Goal: Information Seeking & Learning: Check status

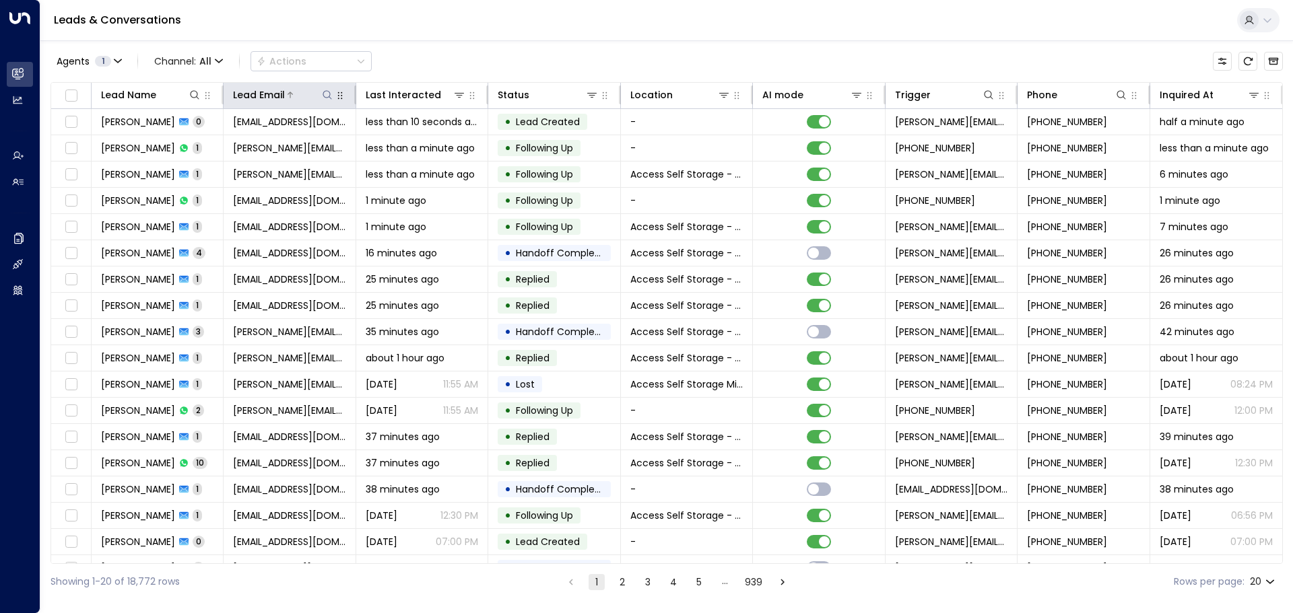
click at [328, 94] on icon at bounding box center [327, 95] width 11 height 11
type input "**********"
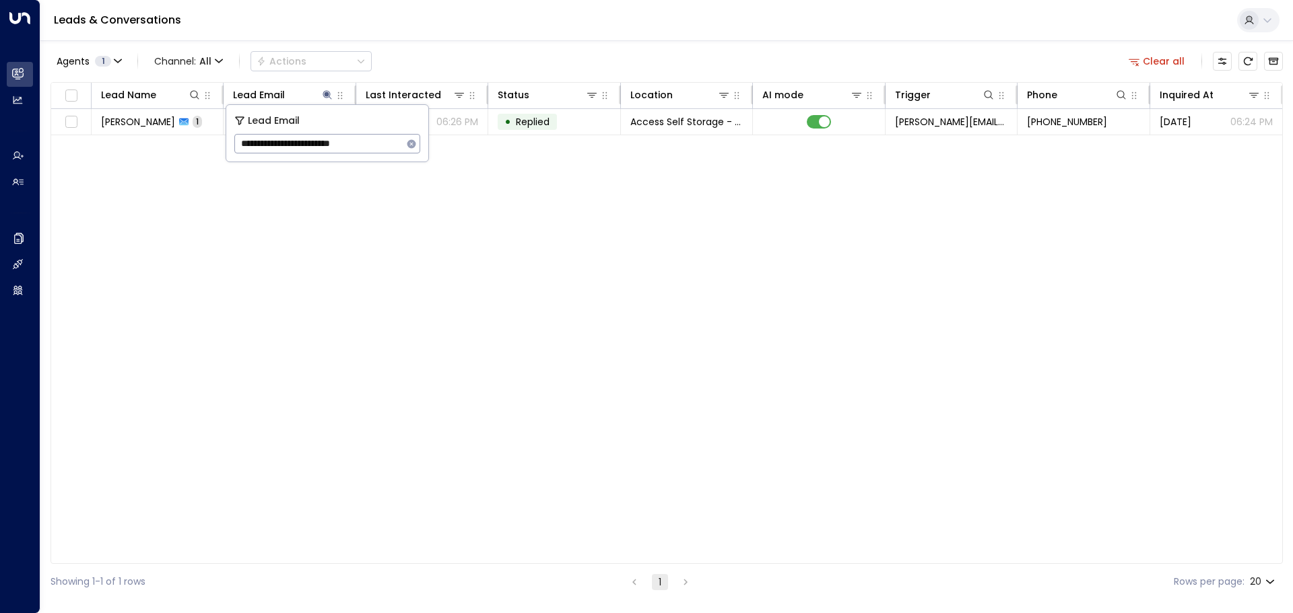
click at [194, 186] on div "Lead Name Lead Email Last Interacted Status Location AI mode Trigger Phone Inqu…" at bounding box center [666, 323] width 1232 height 482
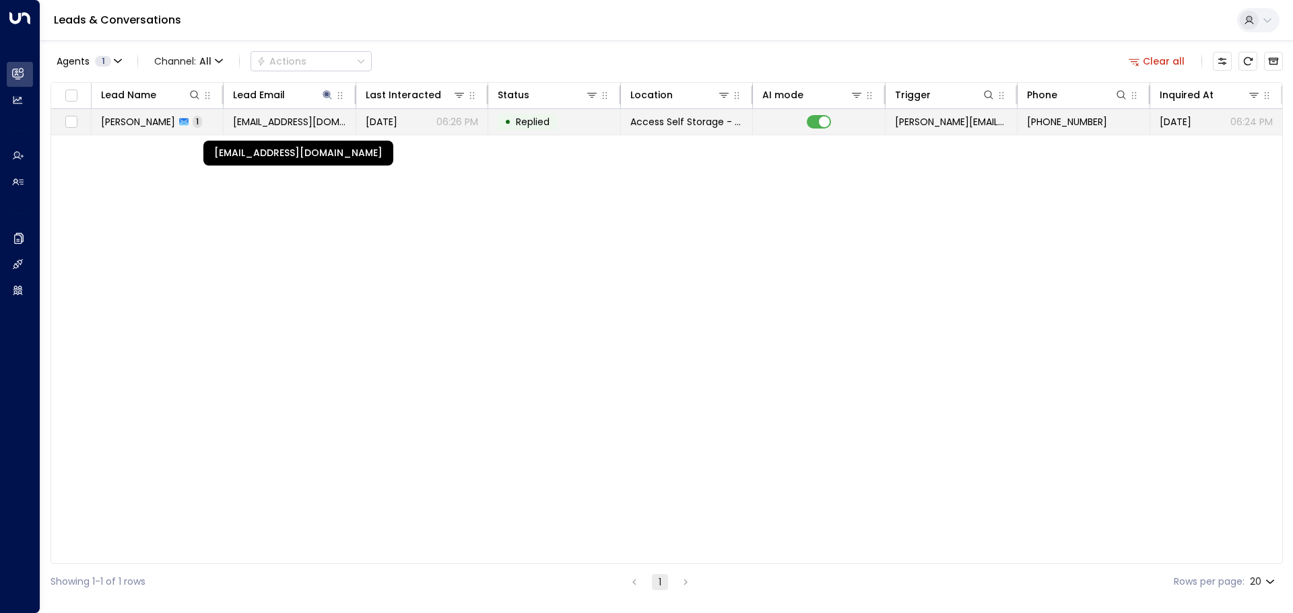
click at [267, 124] on span "[EMAIL_ADDRESS][DOMAIN_NAME]" at bounding box center [289, 121] width 112 height 13
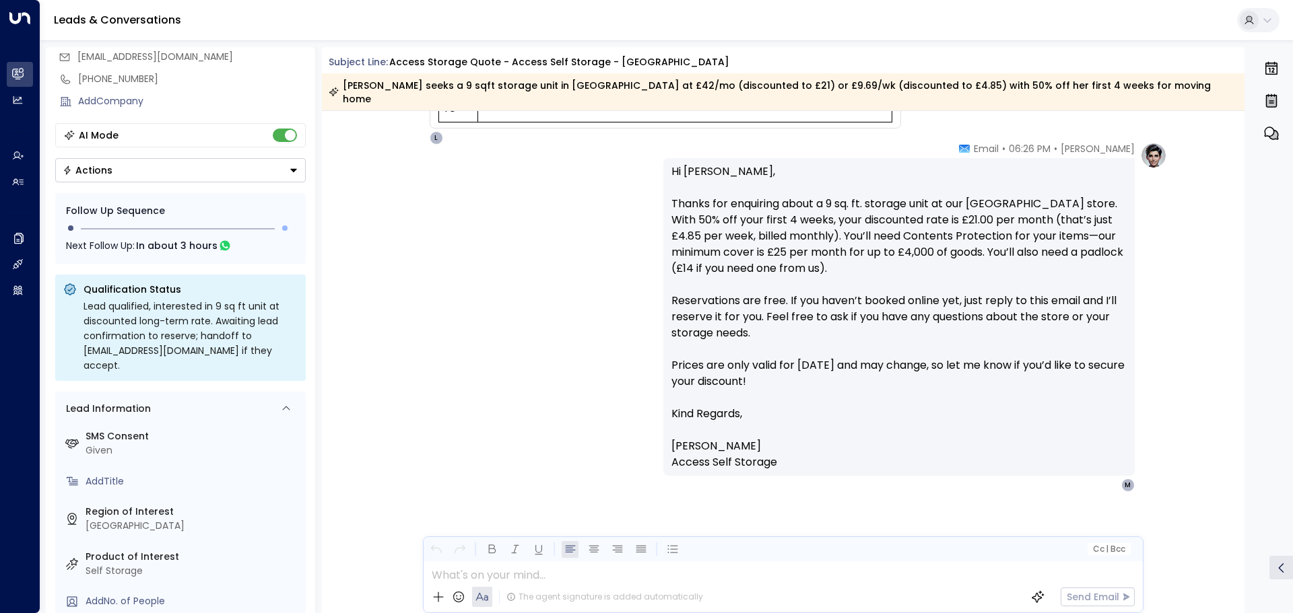
scroll to position [70, 0]
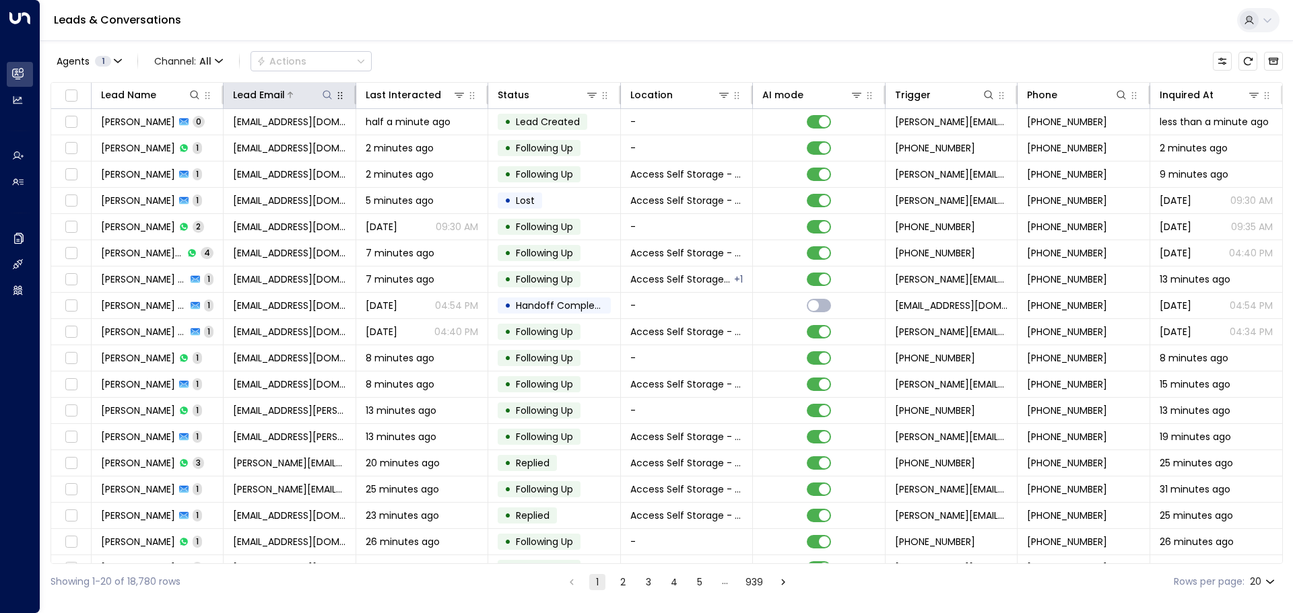
click at [323, 96] on icon at bounding box center [327, 95] width 11 height 11
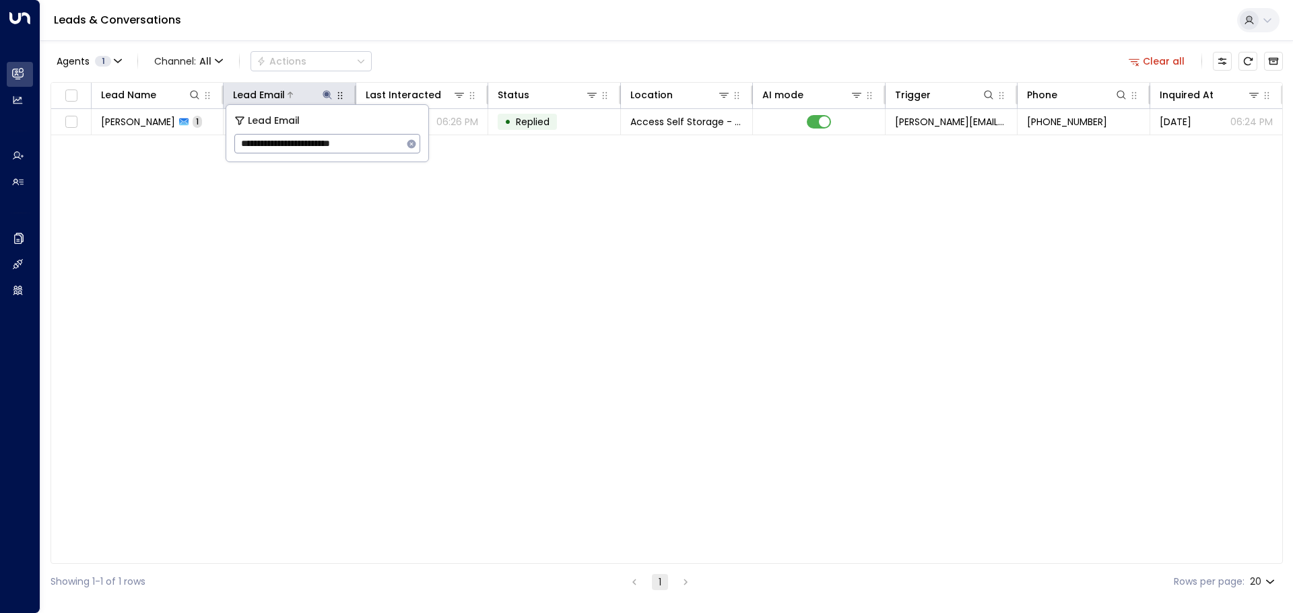
type input "**********"
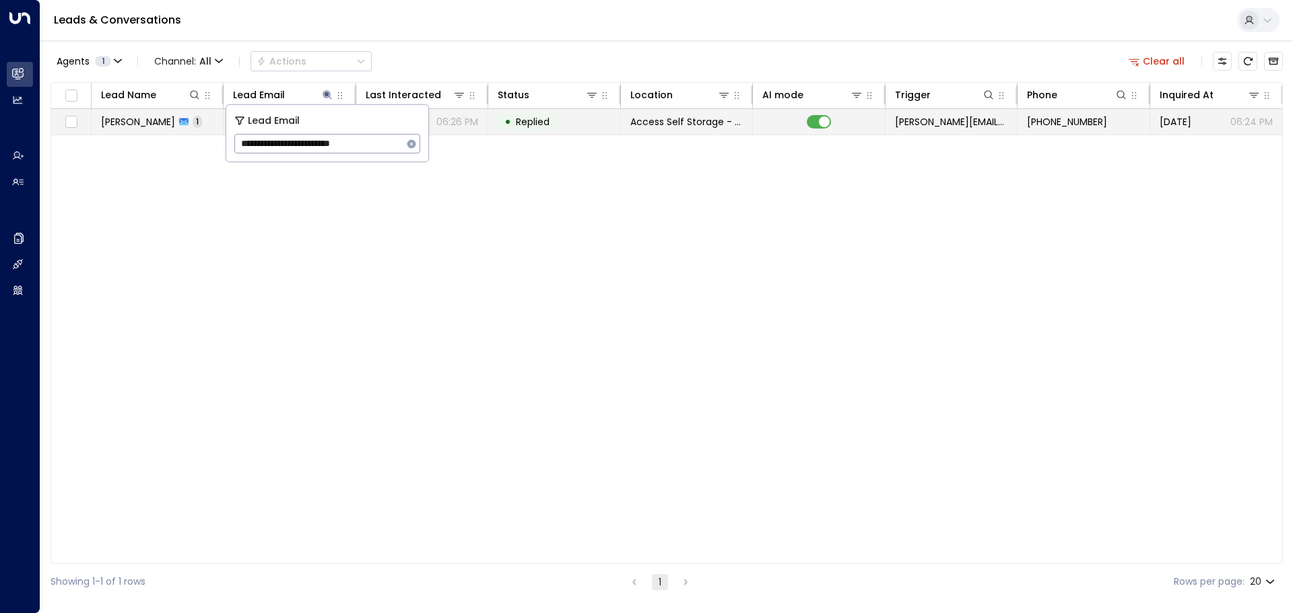
click at [144, 117] on span "[PERSON_NAME]" at bounding box center [138, 121] width 74 height 13
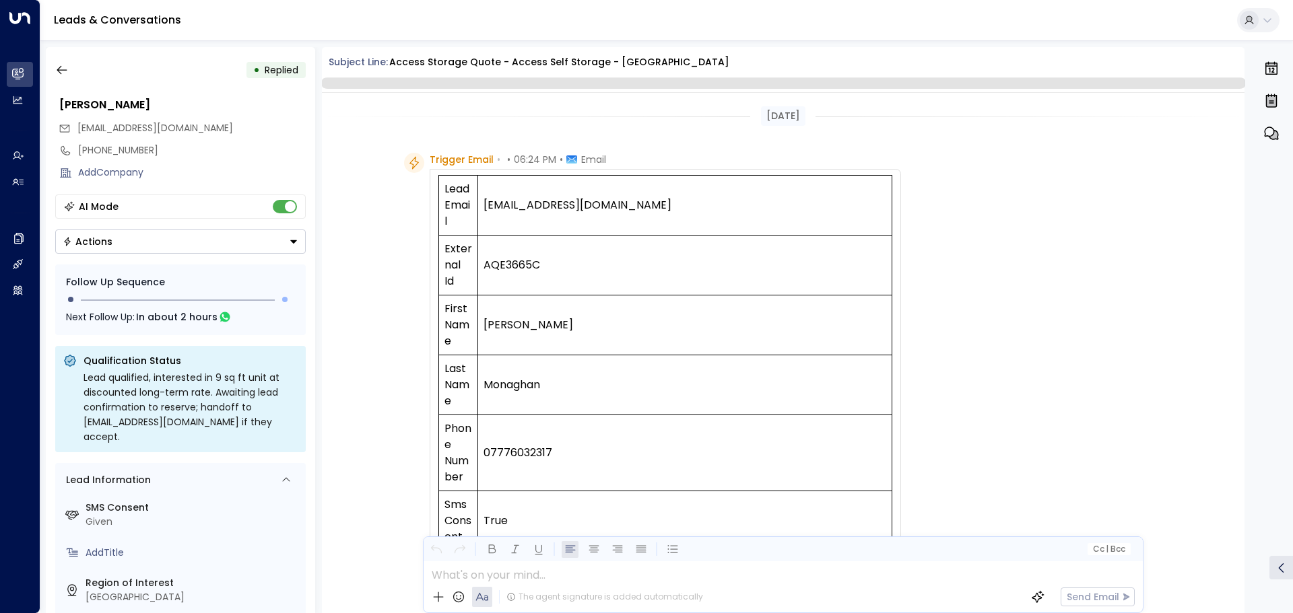
scroll to position [698, 0]
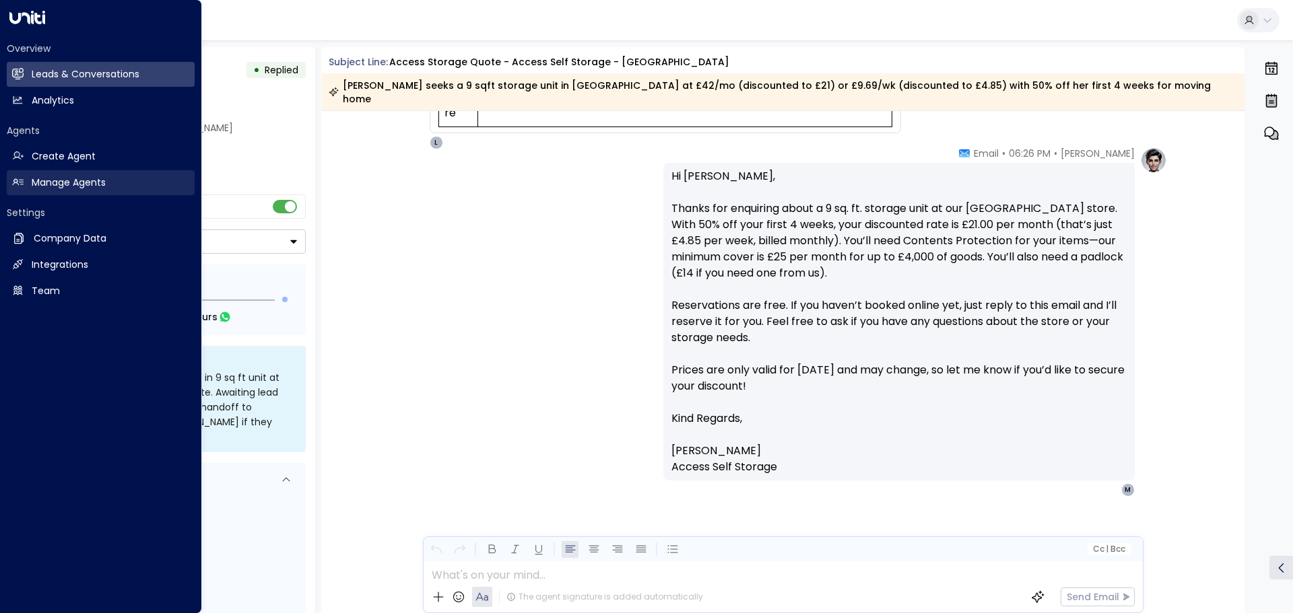
click at [36, 180] on h2 "Manage Agents" at bounding box center [69, 183] width 74 height 14
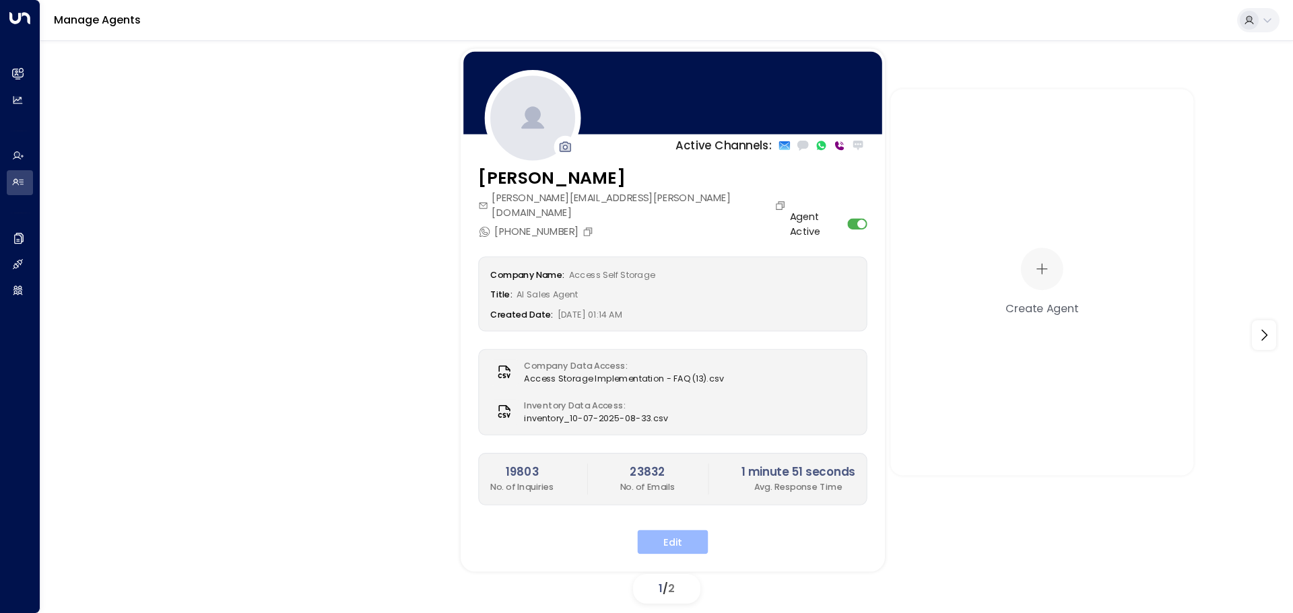
click at [672, 531] on button "Edit" at bounding box center [673, 543] width 71 height 24
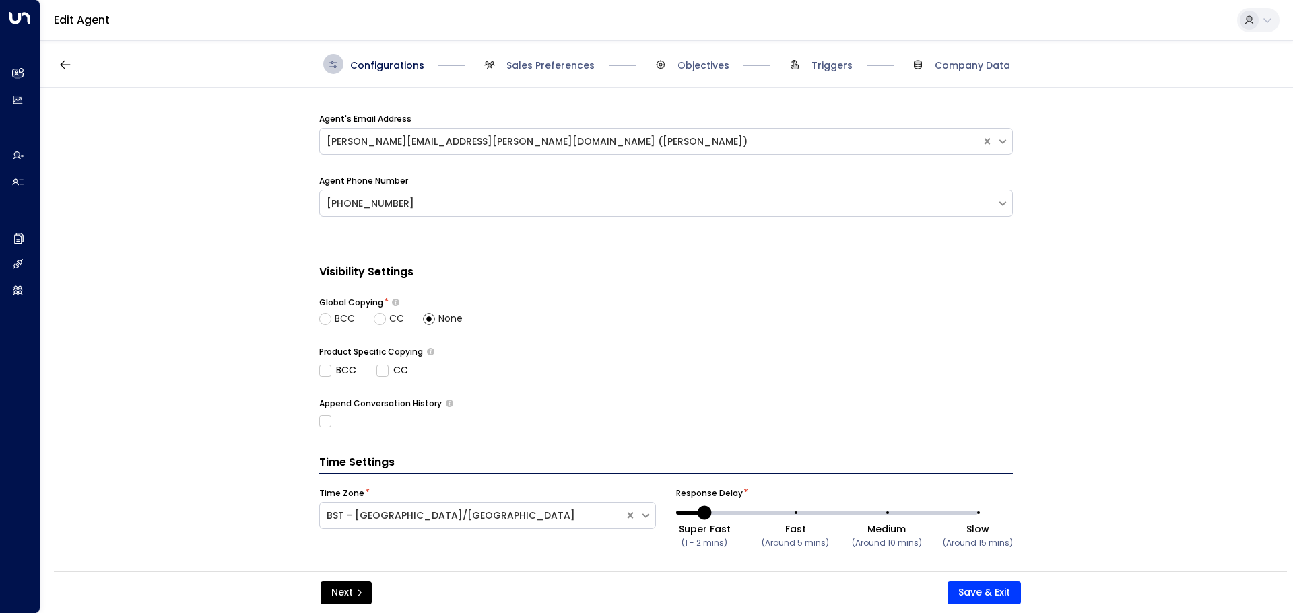
scroll to position [450, 0]
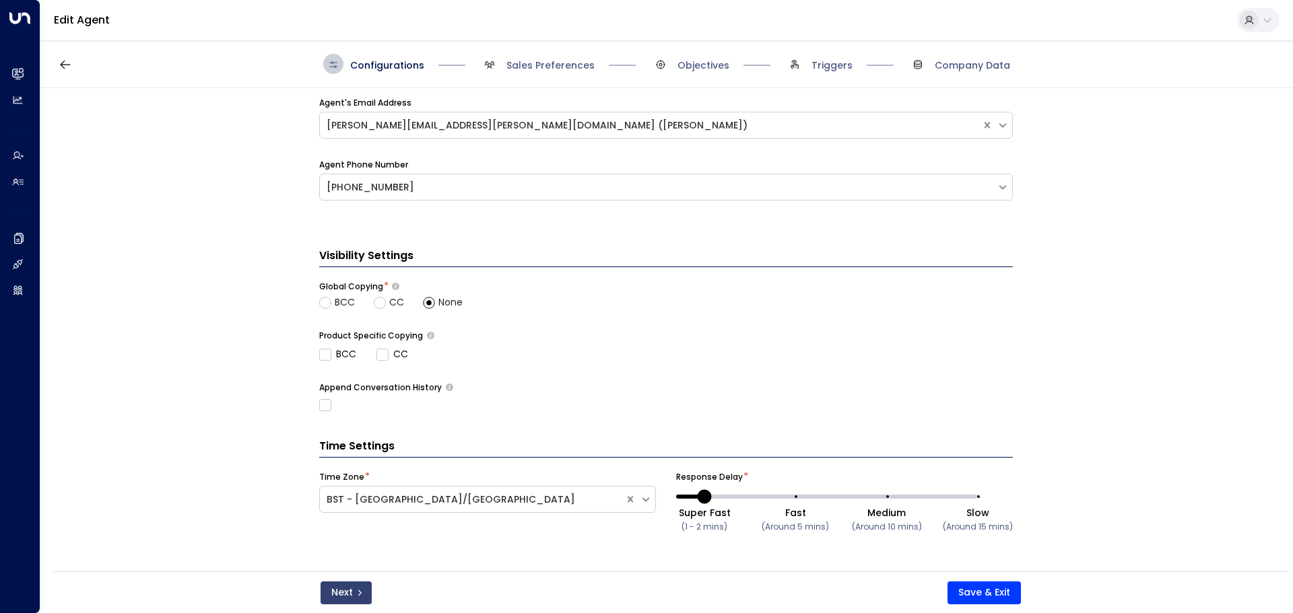
click at [339, 588] on button "Next" at bounding box center [345, 593] width 51 height 23
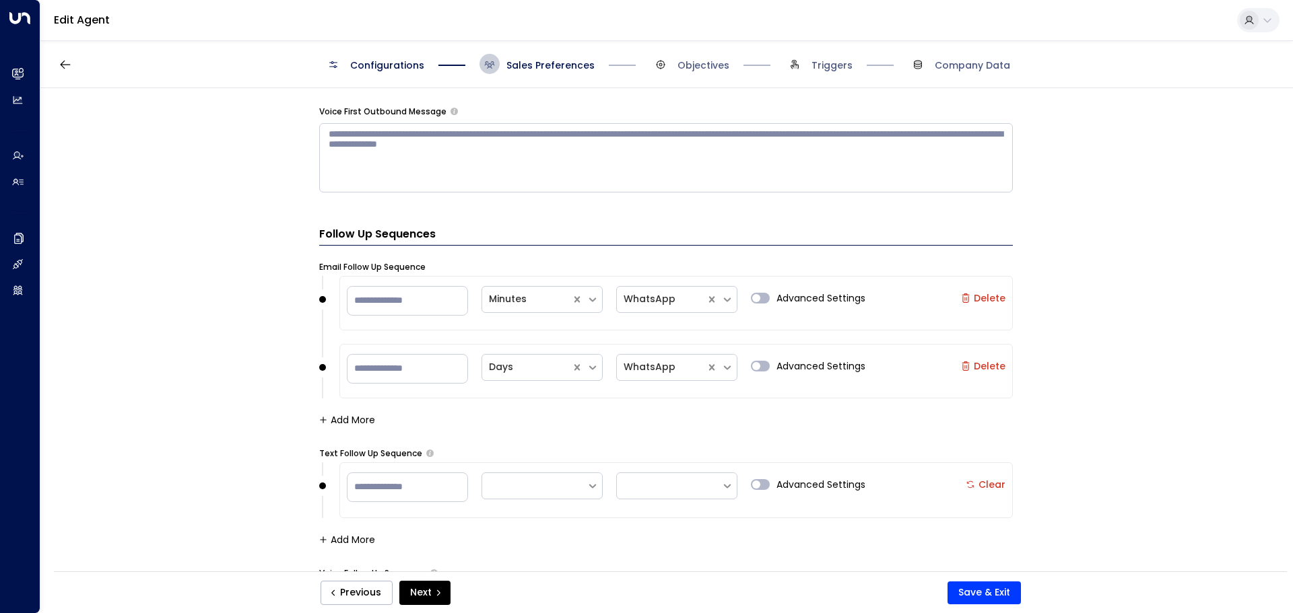
scroll to position [1434, 0]
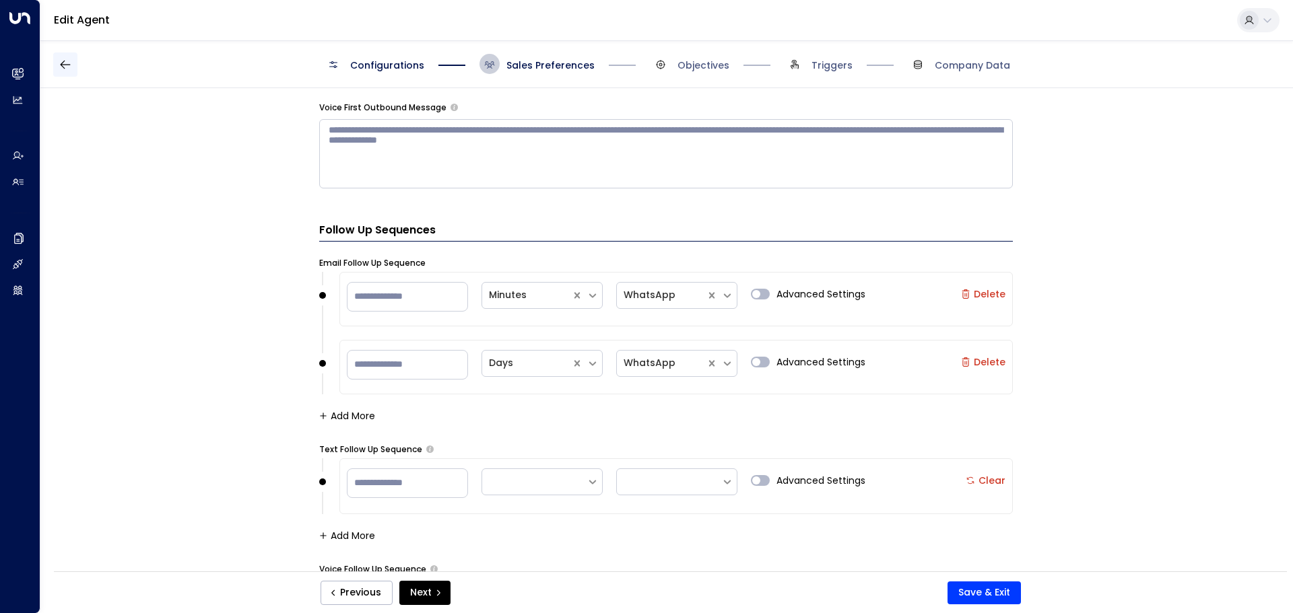
click at [57, 58] on button "button" at bounding box center [65, 65] width 24 height 24
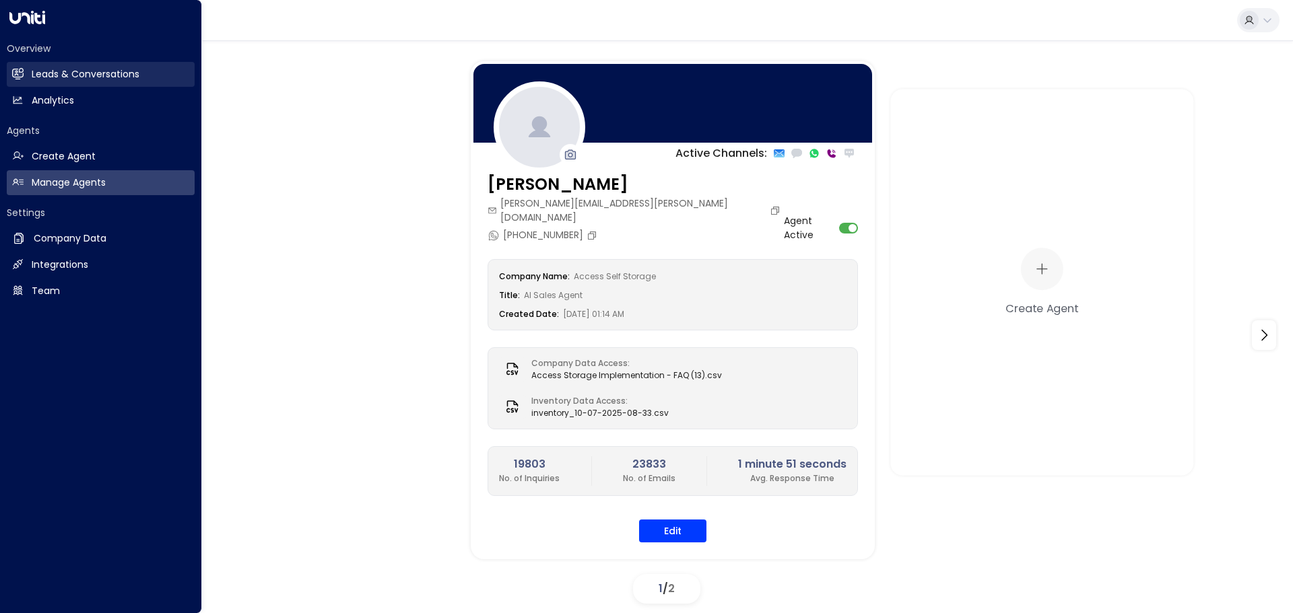
click at [36, 75] on h2 "Leads & Conversations" at bounding box center [86, 74] width 108 height 14
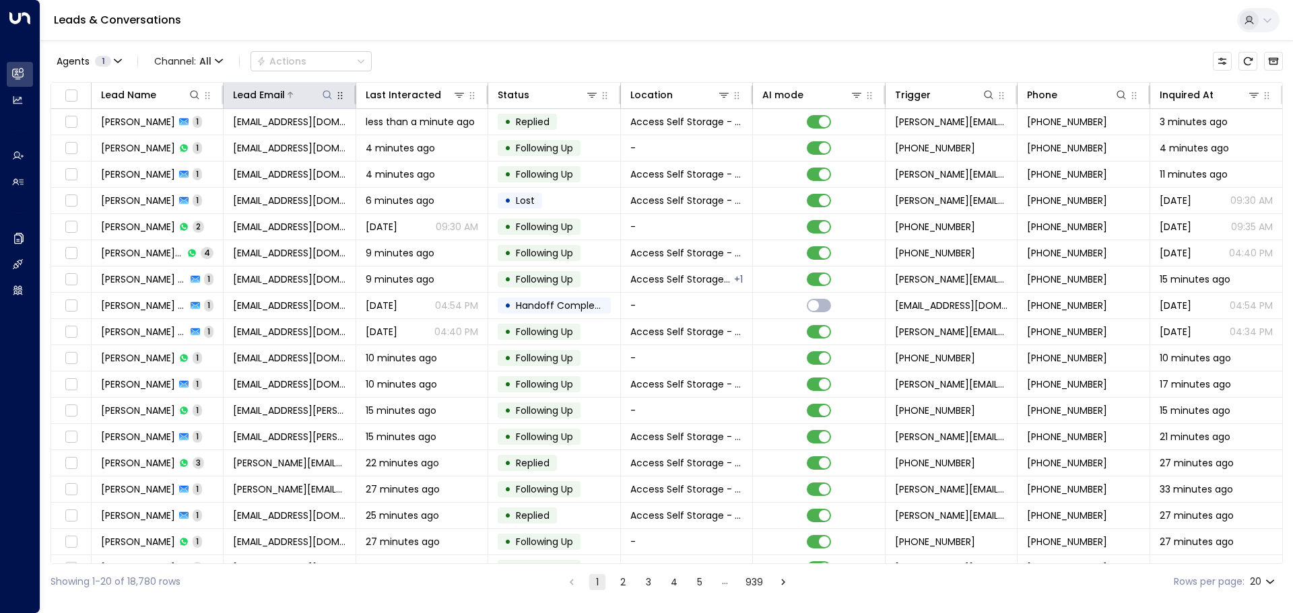
click at [295, 97] on div at bounding box center [309, 94] width 48 height 13
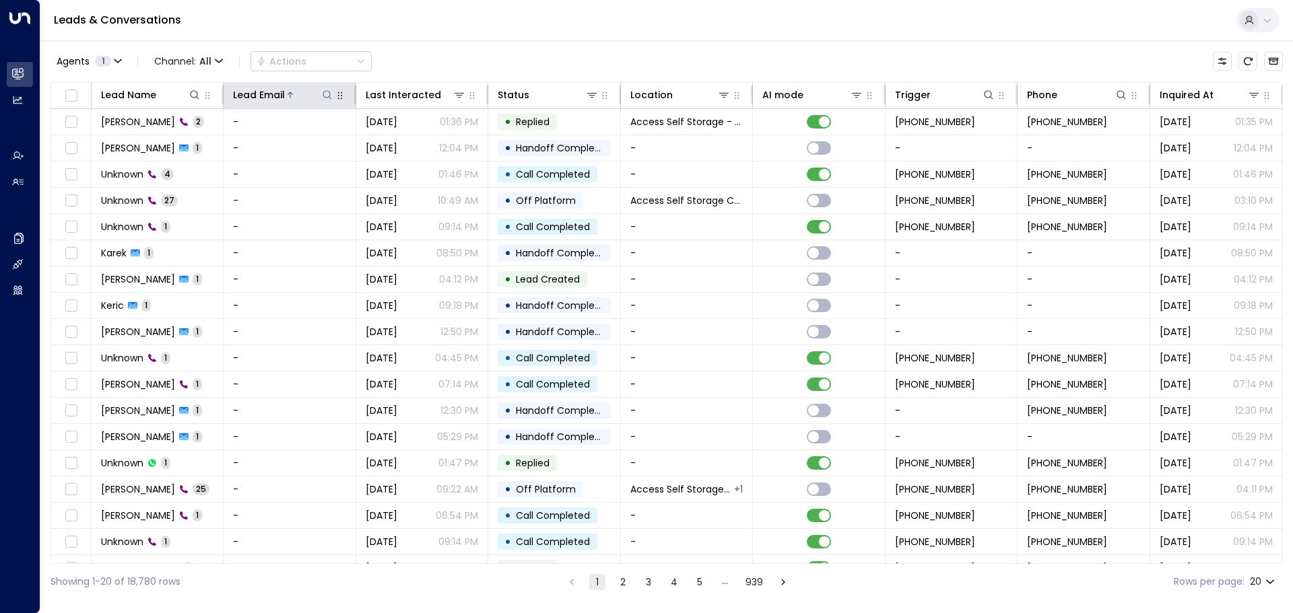
click at [331, 94] on icon at bounding box center [327, 95] width 11 height 11
type input "**********"
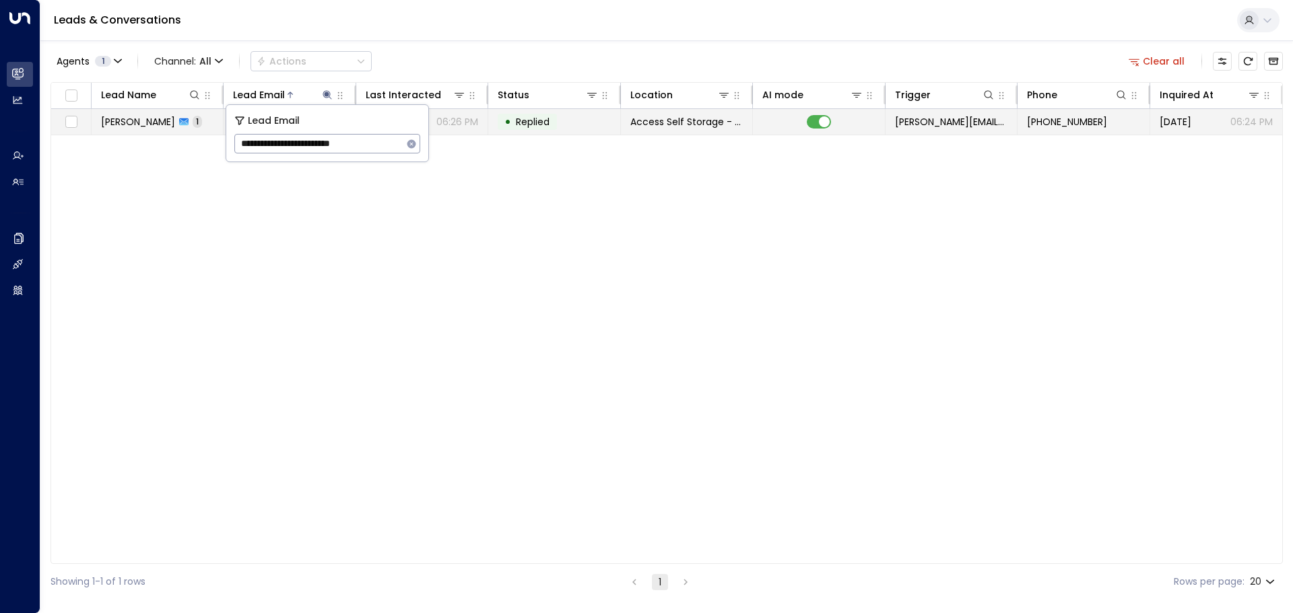
click at [166, 125] on span "[PERSON_NAME]" at bounding box center [138, 121] width 74 height 13
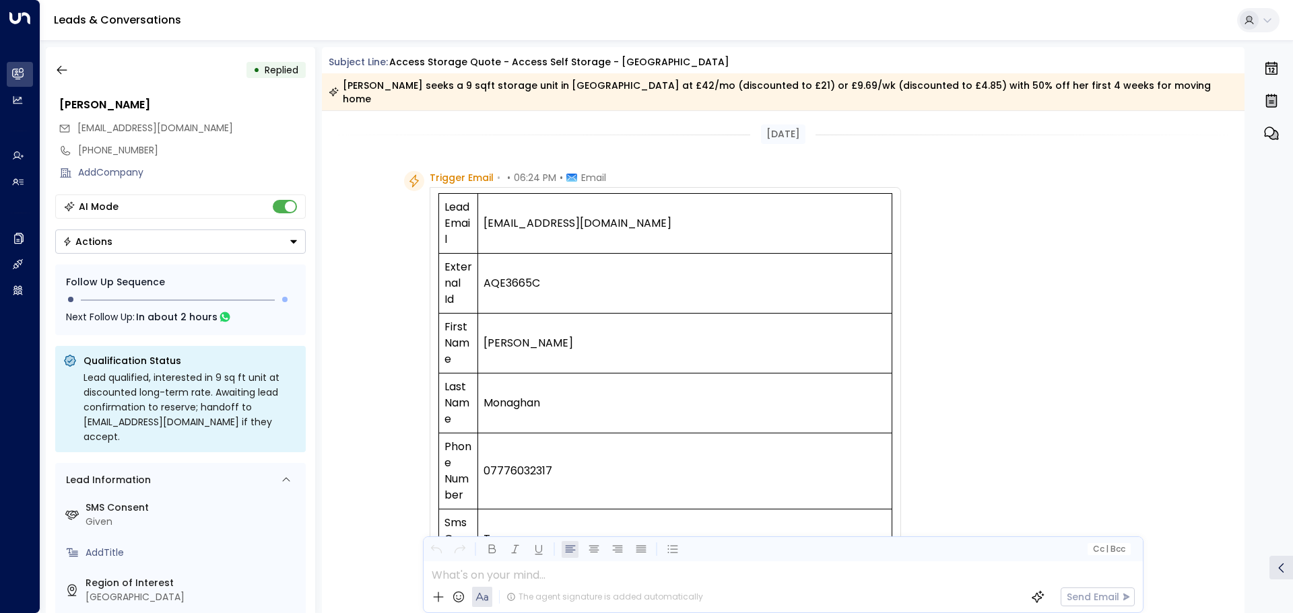
scroll to position [521, 0]
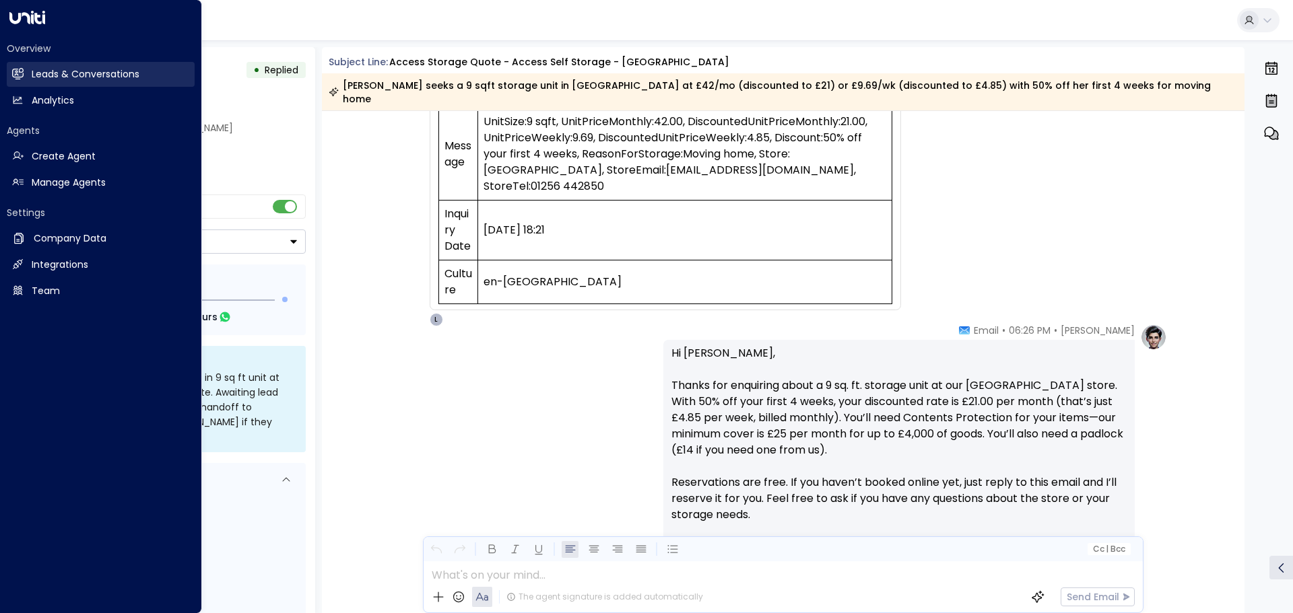
click at [48, 77] on h2 "Leads & Conversations" at bounding box center [86, 74] width 108 height 14
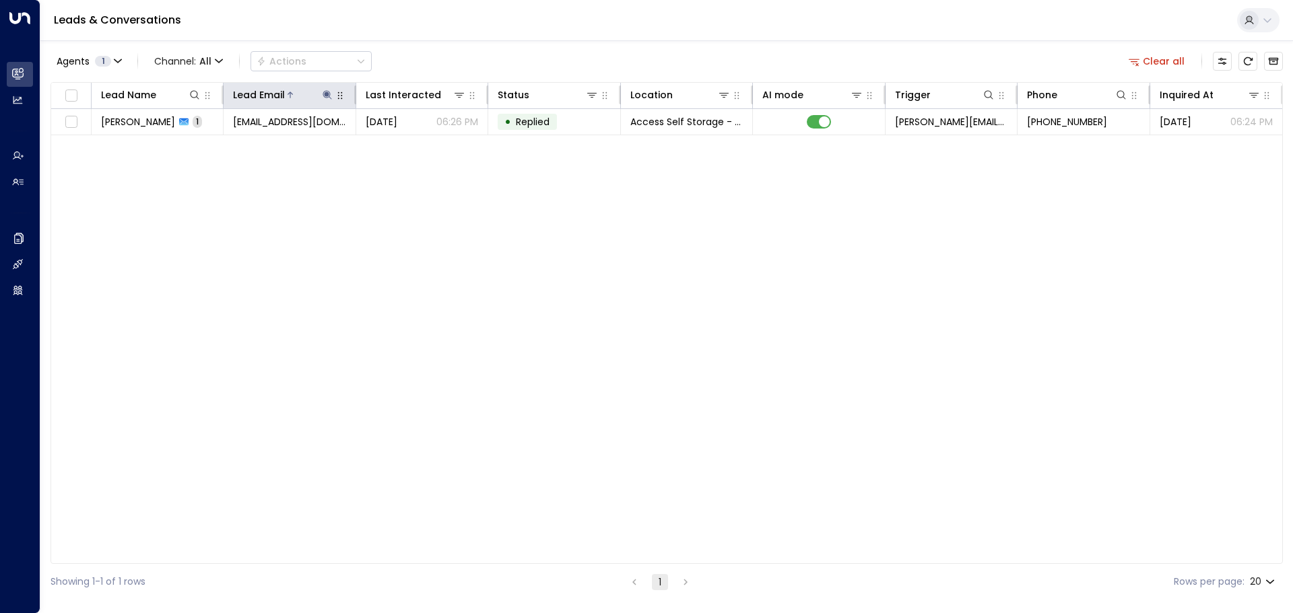
click at [326, 93] on icon at bounding box center [327, 94] width 9 height 9
click at [410, 150] on button "button" at bounding box center [412, 144] width 18 height 18
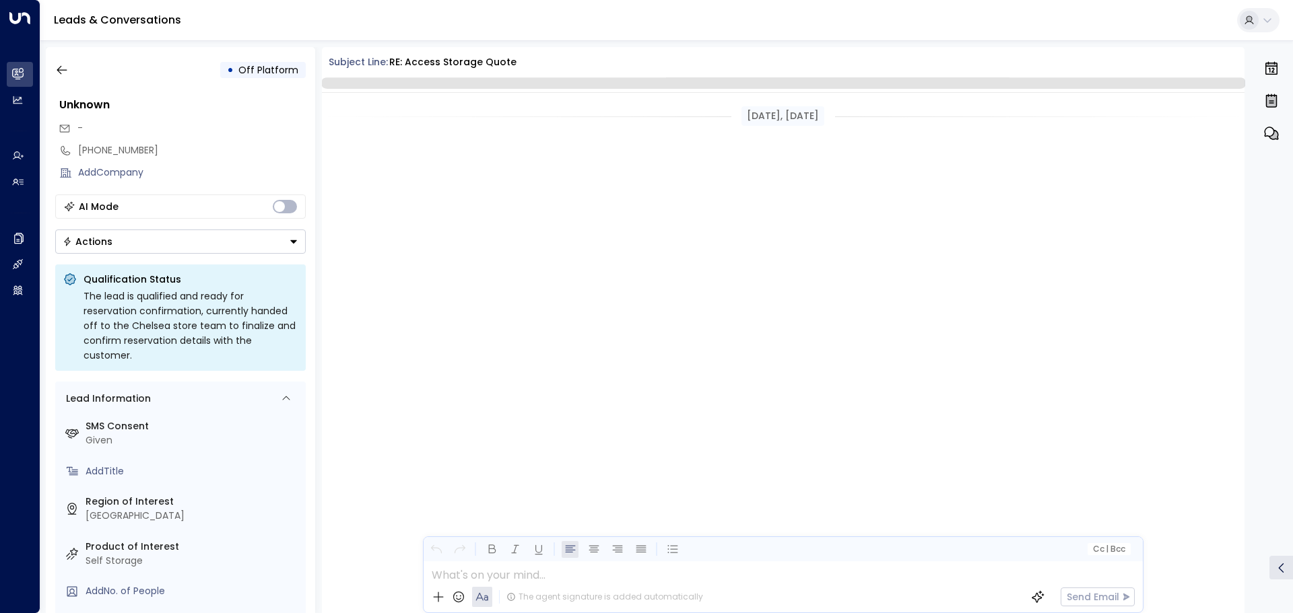
scroll to position [3848, 0]
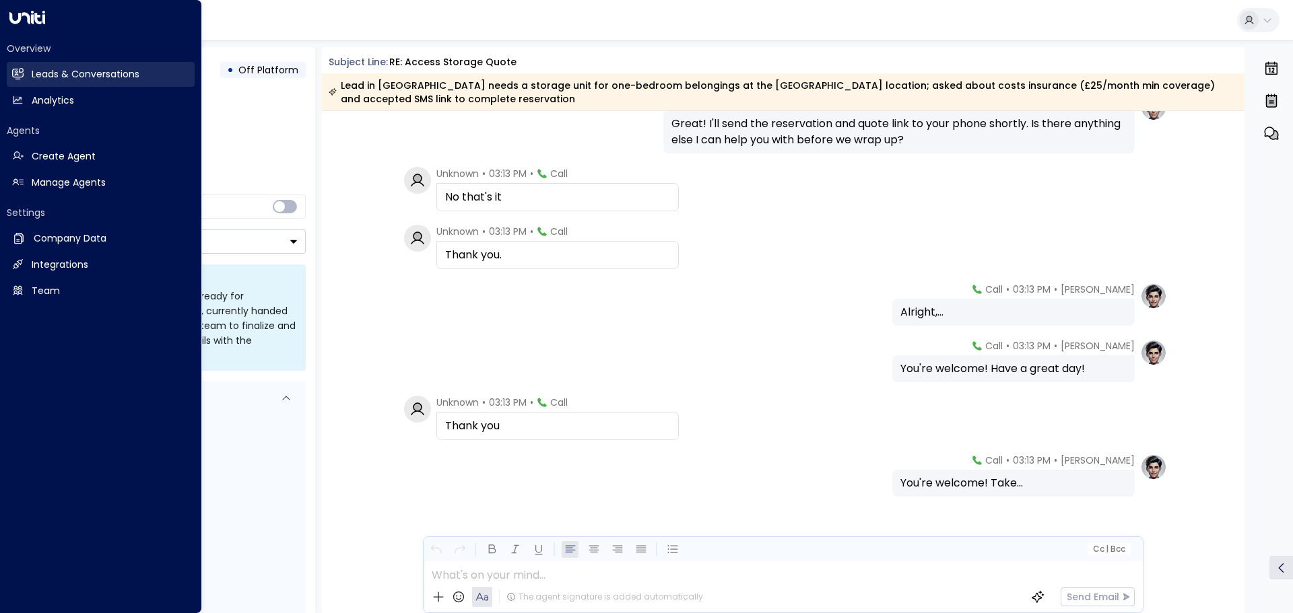
click at [40, 71] on h2 "Leads & Conversations" at bounding box center [86, 74] width 108 height 14
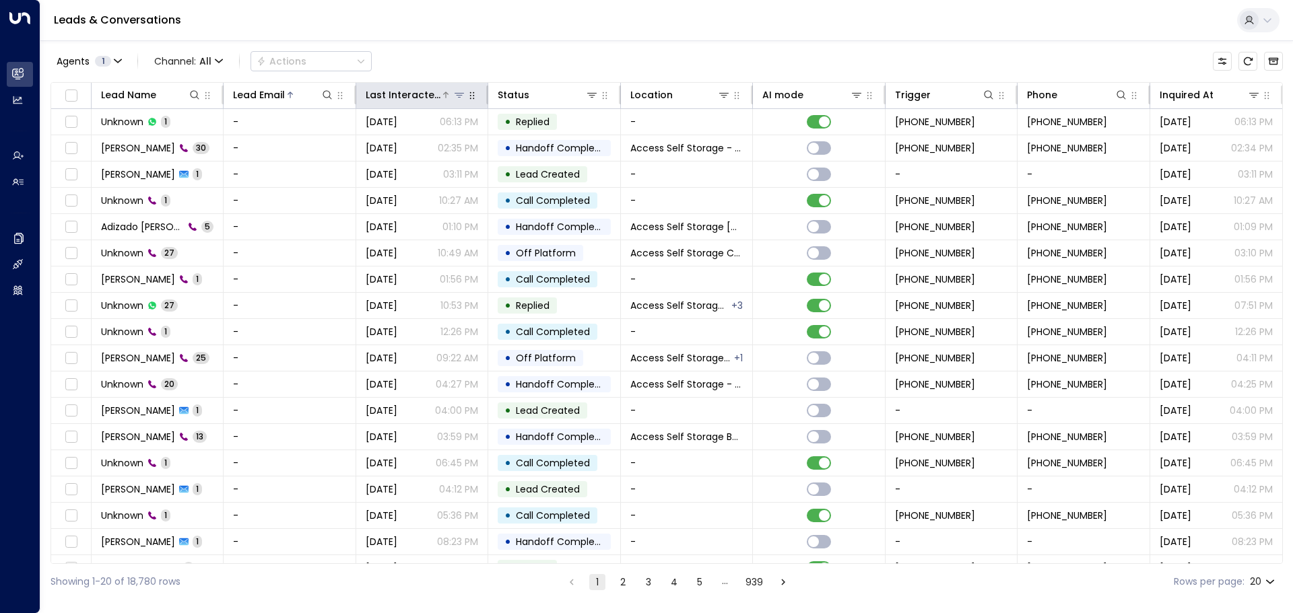
click at [423, 101] on div "Last Interacted" at bounding box center [403, 95] width 75 height 16
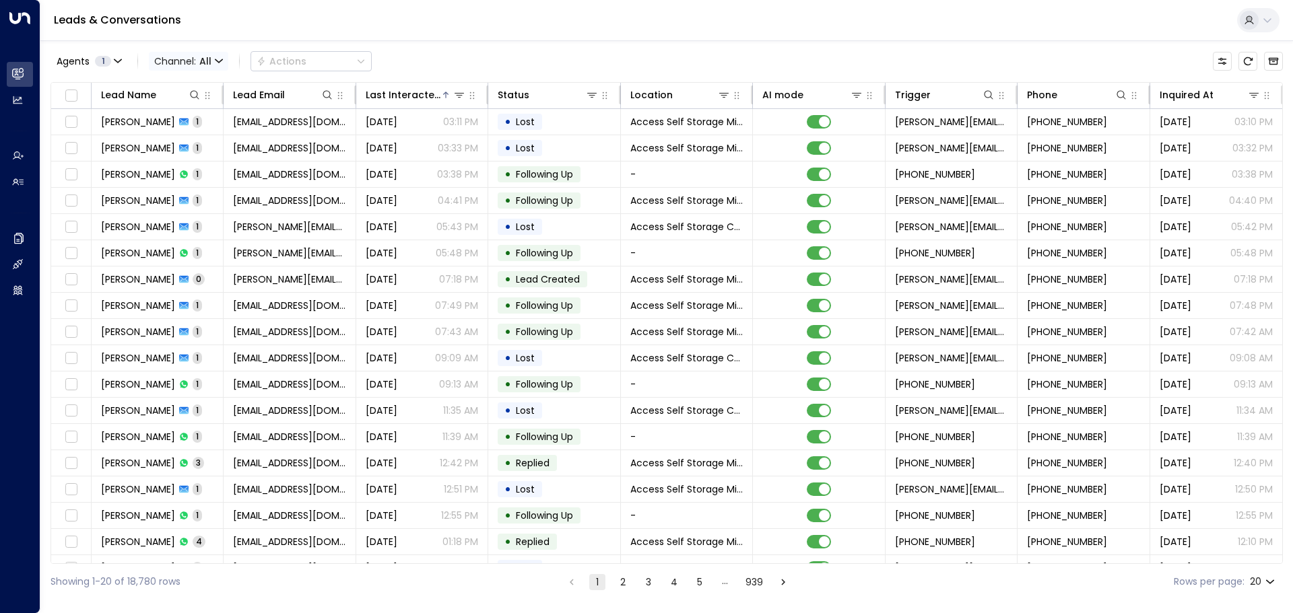
click at [215, 59] on icon "button" at bounding box center [219, 61] width 8 height 8
click at [179, 189] on div "All SMS Email WhatsApp Voice Web Chat" at bounding box center [646, 306] width 1293 height 613
click at [215, 59] on icon "button" at bounding box center [218, 60] width 7 height 3
click at [170, 189] on div "All SMS Email WhatsApp Voice Web Chat" at bounding box center [646, 306] width 1293 height 613
click at [212, 56] on span "Channel: All" at bounding box center [188, 61] width 79 height 19
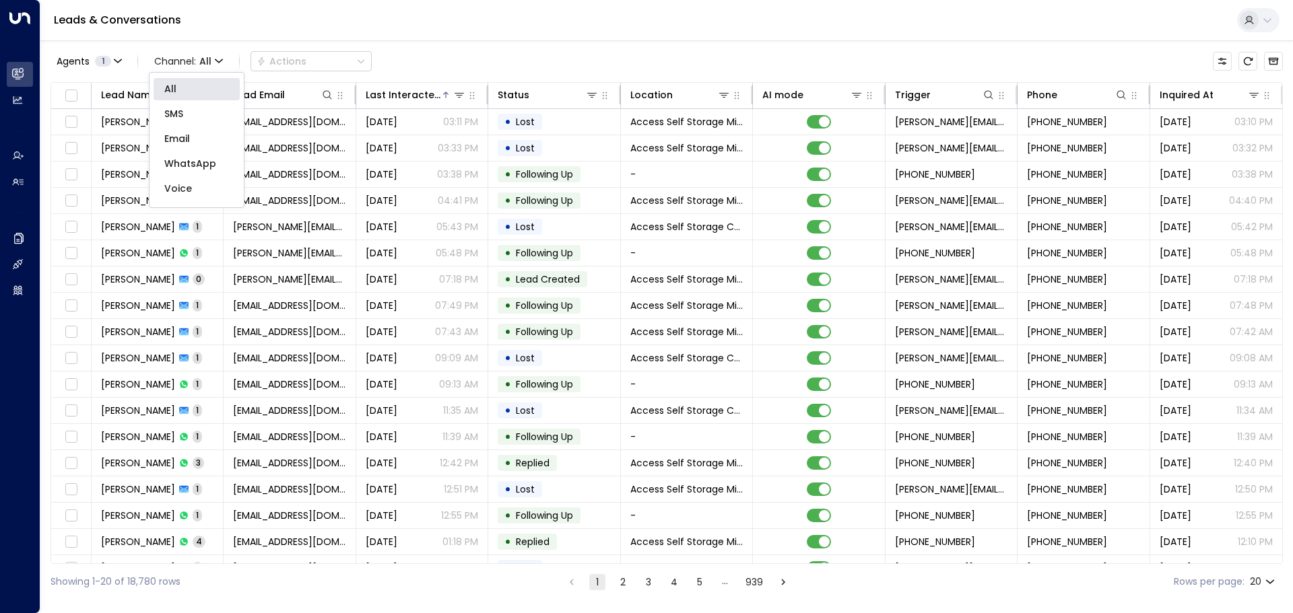
click at [182, 162] on span "WhatsApp" at bounding box center [190, 164] width 52 height 14
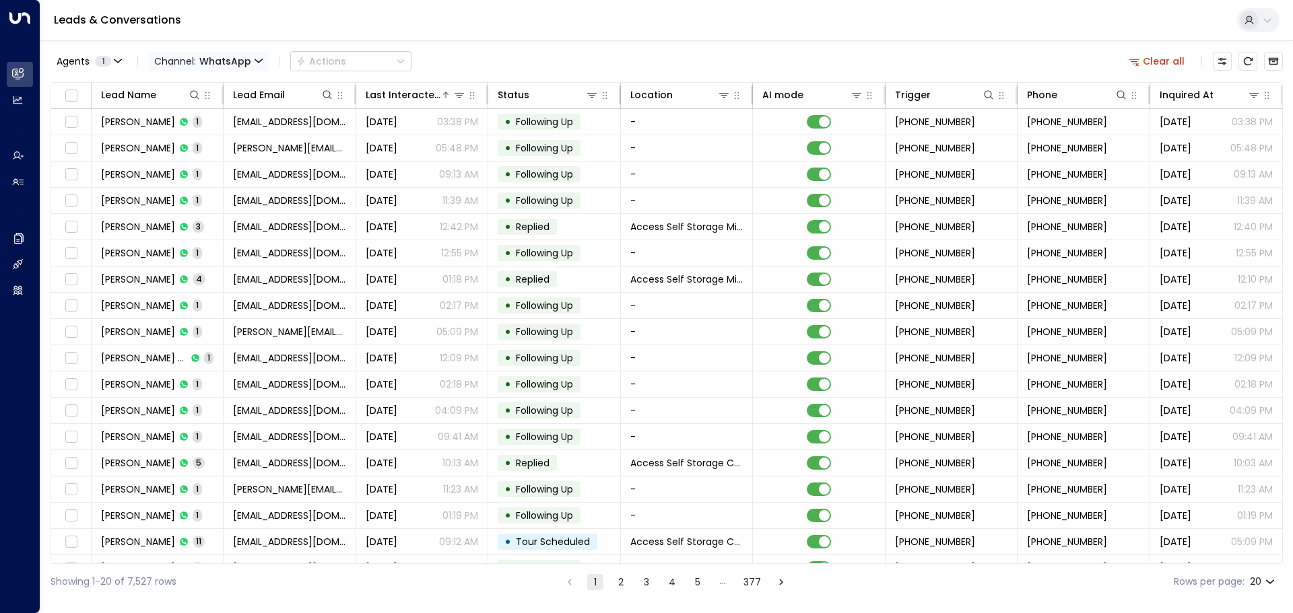
click at [240, 61] on span "WhatsApp" at bounding box center [225, 61] width 52 height 11
click at [181, 142] on span "Voice" at bounding box center [170, 138] width 21 height 8
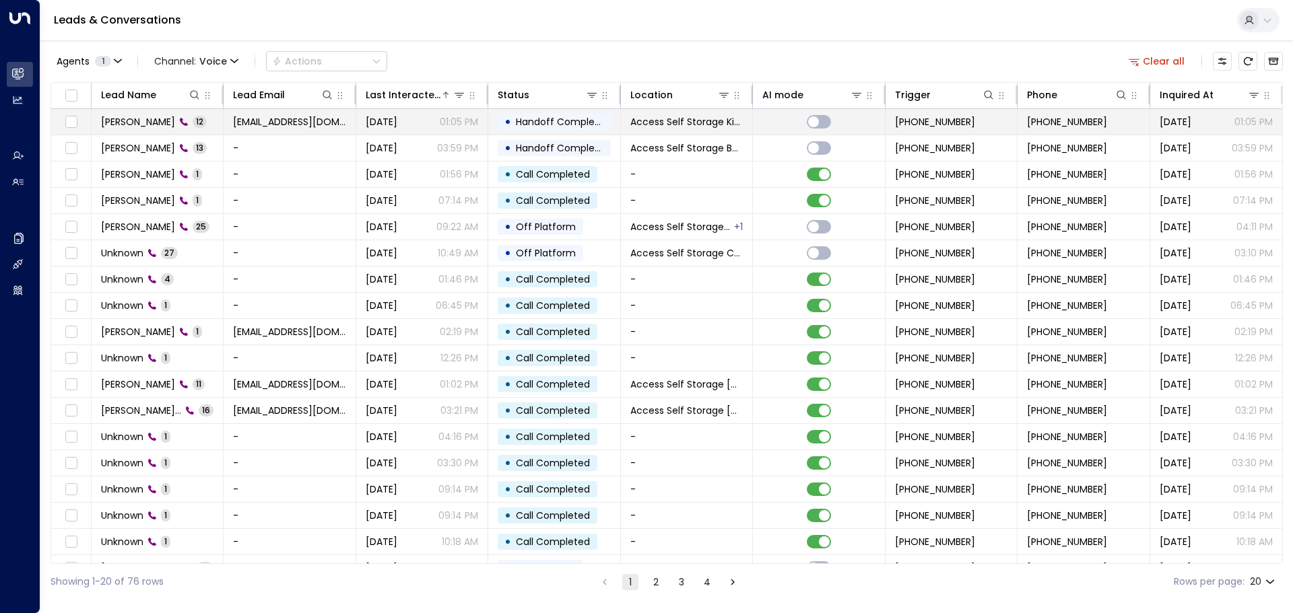
click at [145, 119] on span "[PERSON_NAME]" at bounding box center [138, 121] width 74 height 13
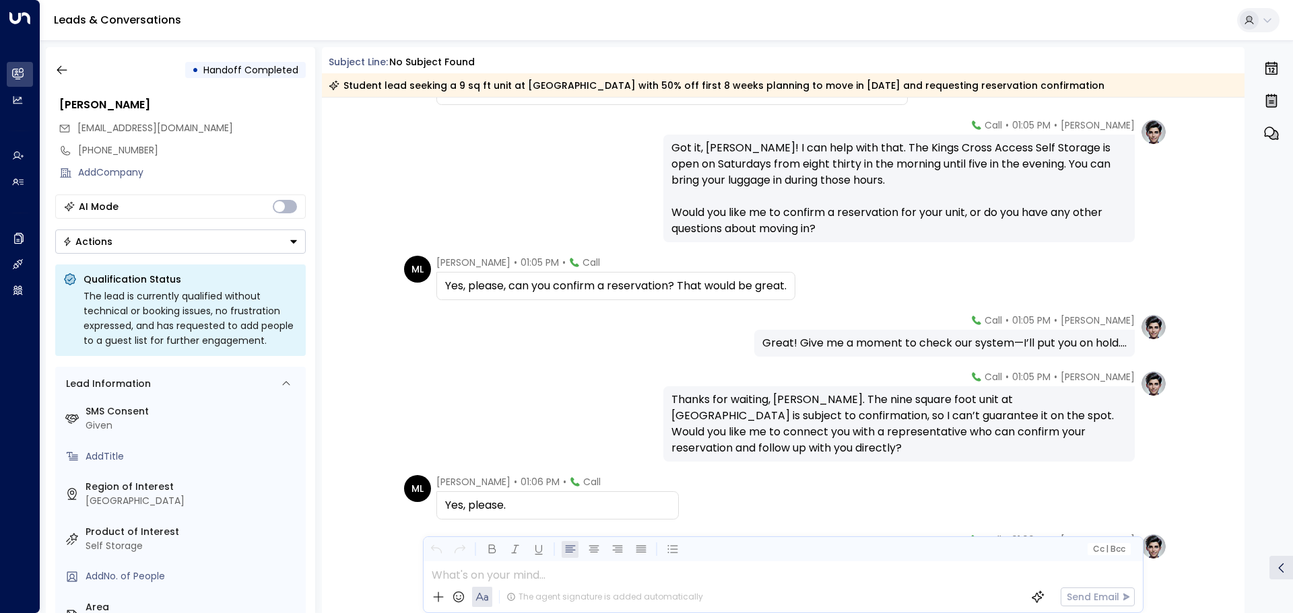
scroll to position [269, 0]
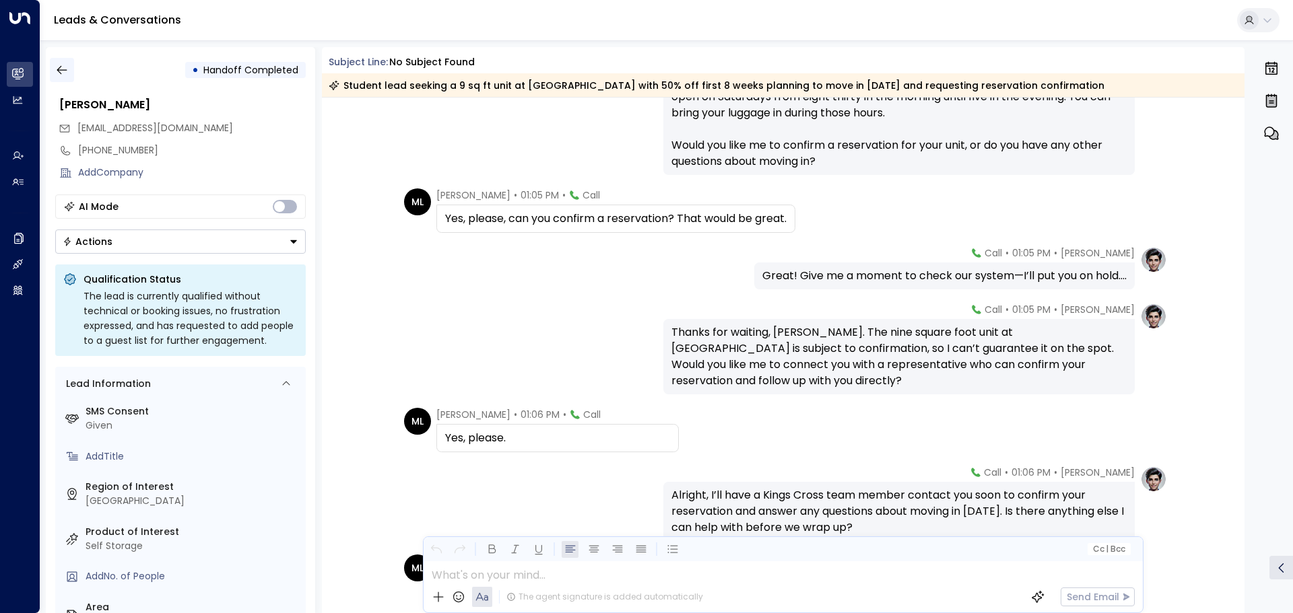
click at [60, 73] on icon "button" at bounding box center [62, 70] width 10 height 9
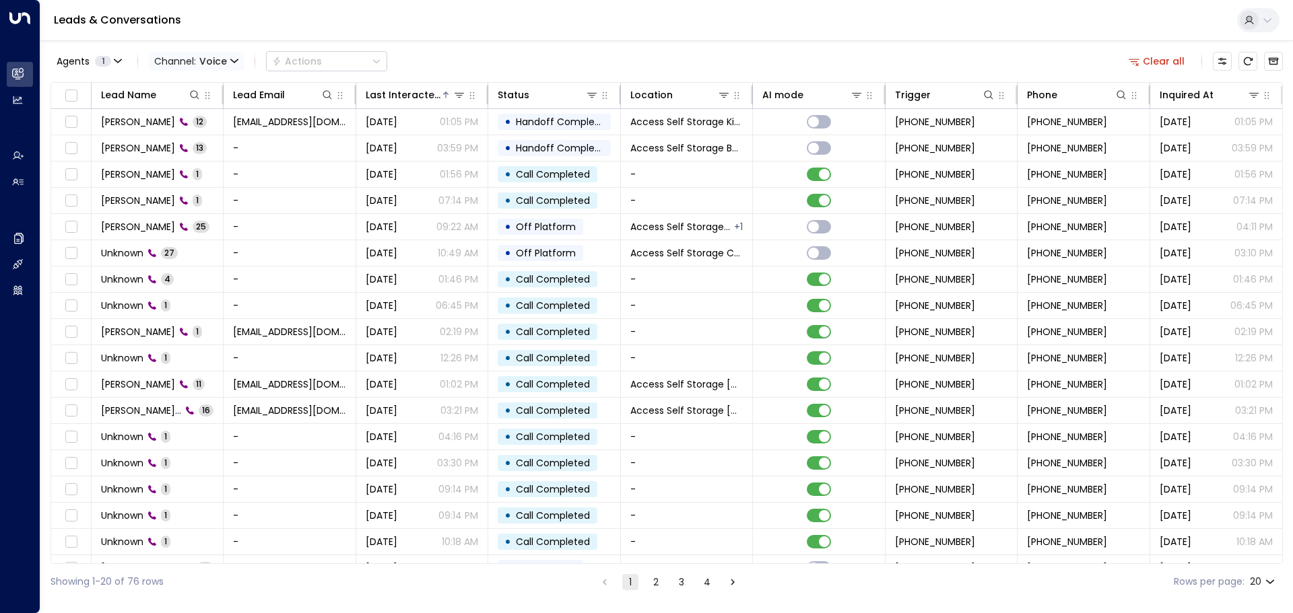
click at [237, 61] on icon "button" at bounding box center [234, 61] width 8 height 8
click at [469, 71] on div at bounding box center [646, 306] width 1293 height 613
click at [228, 62] on span "Channel: Voice" at bounding box center [196, 61] width 95 height 19
click at [180, 86] on p "All" at bounding box center [184, 81] width 48 height 8
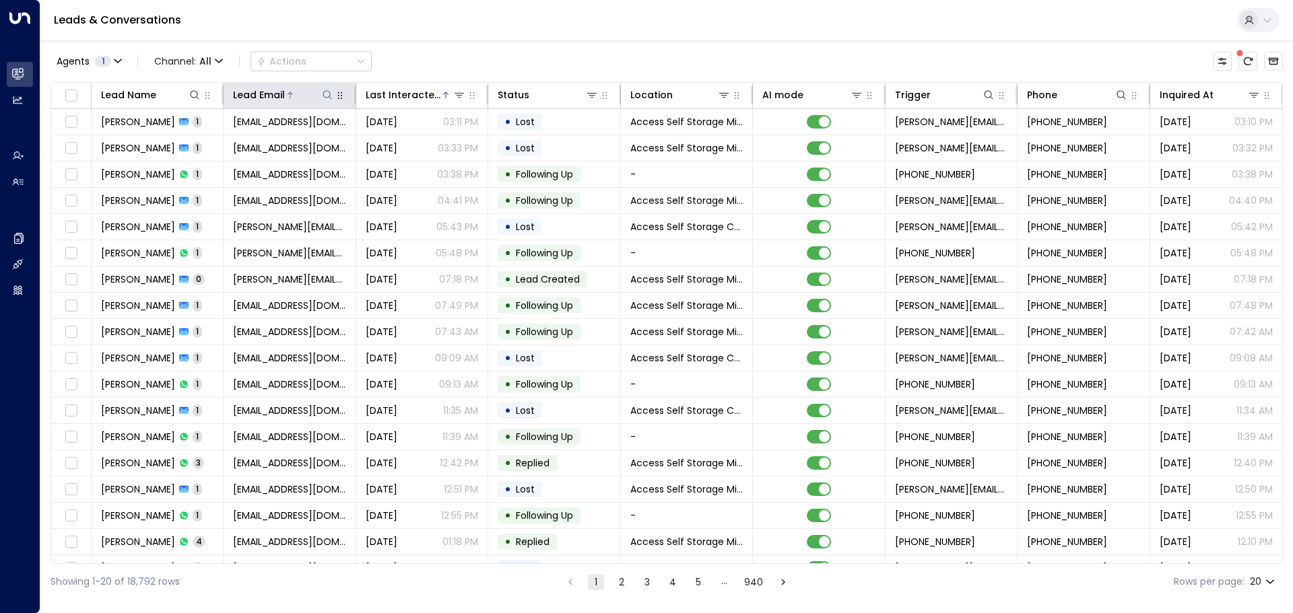
click at [328, 96] on icon at bounding box center [327, 95] width 11 height 11
type input "*********"
click at [356, 145] on input "text" at bounding box center [327, 143] width 186 height 25
paste input "**********"
type input "**********"
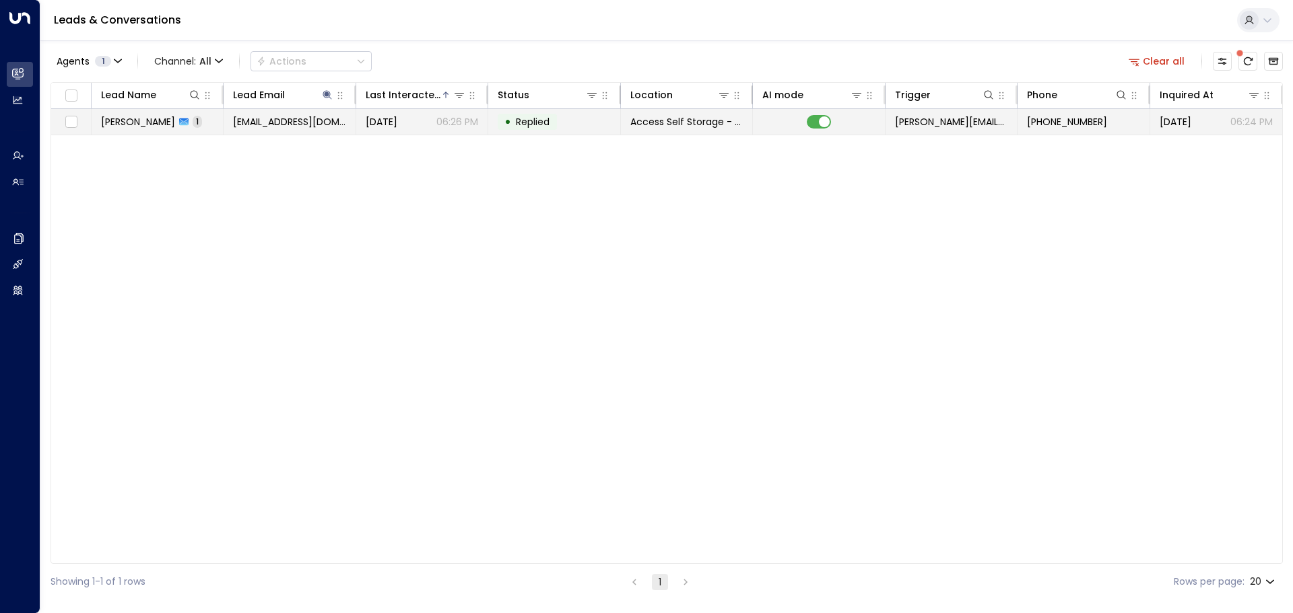
click at [161, 123] on span "[PERSON_NAME]" at bounding box center [138, 121] width 74 height 13
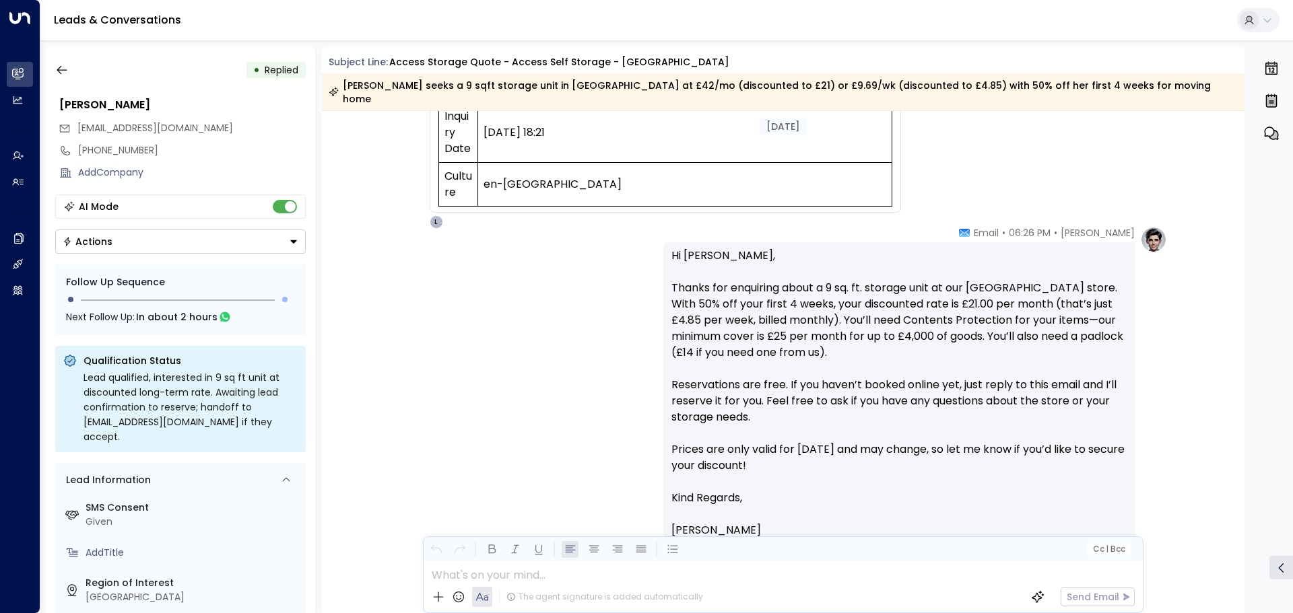
scroll to position [636, 0]
